Goal: Task Accomplishment & Management: Manage account settings

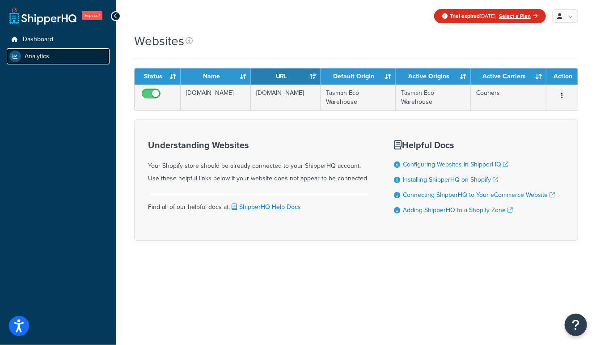
click at [55, 62] on link "Analytics" at bounding box center [58, 56] width 103 height 16
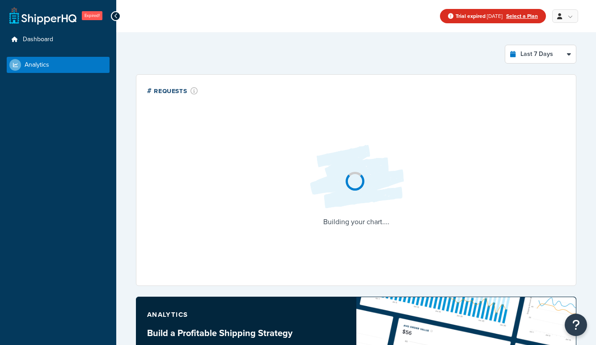
select select "last_7_days"
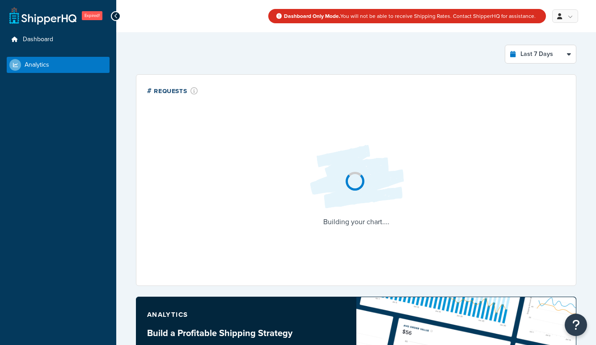
select select "last_7_days"
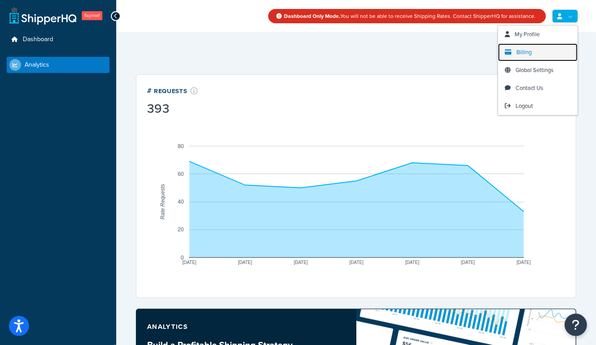
click at [525, 53] on span "Billing" at bounding box center [524, 52] width 15 height 8
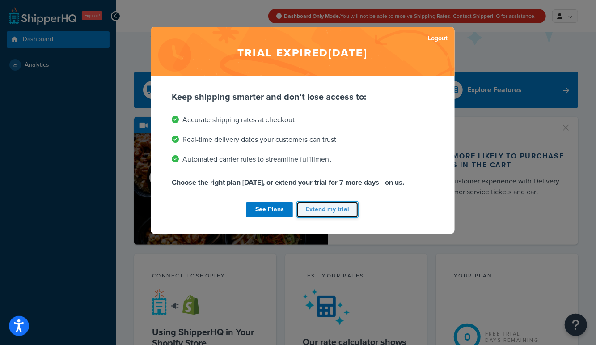
click at [331, 212] on button "Extend my trial" at bounding box center [328, 209] width 62 height 17
click at [339, 208] on div "See Plans Extend my trial" at bounding box center [302, 210] width 261 height 20
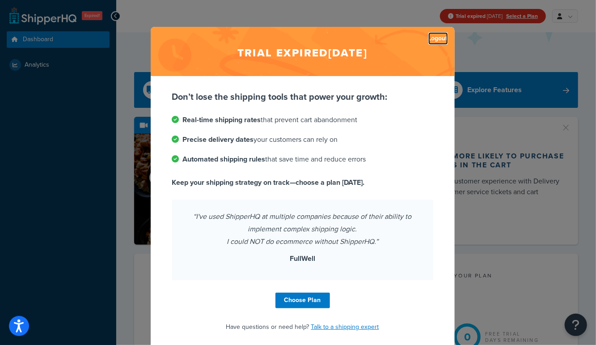
click at [438, 40] on link "Logout" at bounding box center [439, 38] width 20 height 13
